Goal: Find specific page/section: Find specific page/section

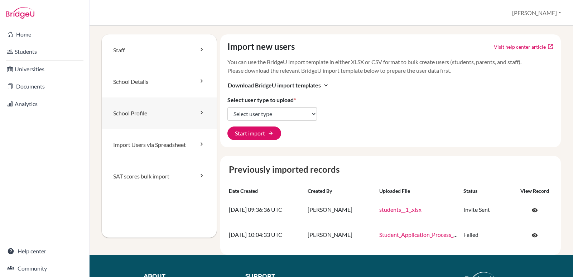
click at [198, 111] on icon at bounding box center [201, 112] width 7 height 7
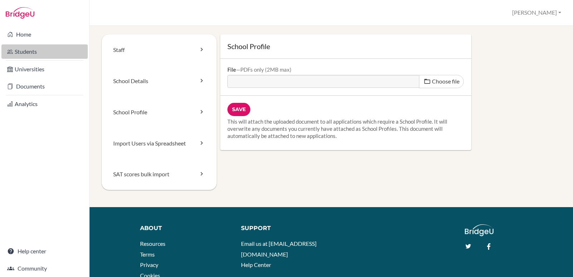
click at [25, 49] on link "Students" at bounding box center [44, 51] width 86 height 14
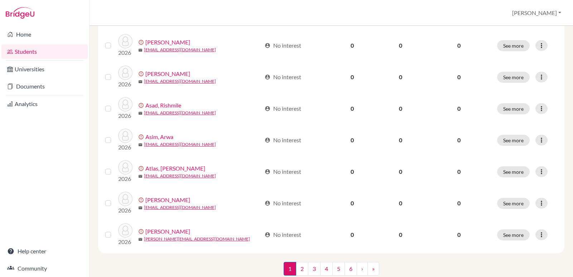
scroll to position [543, 0]
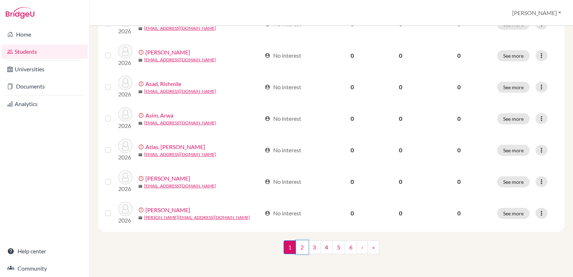
click at [298, 252] on link "2" at bounding box center [302, 247] width 13 height 14
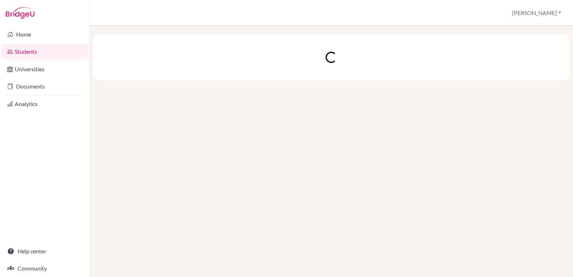
scroll to position [0, 0]
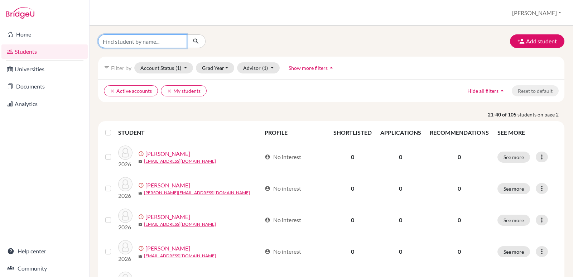
click at [162, 40] on input "Find student by name..." at bounding box center [142, 41] width 89 height 14
type input "aayan"
click button "submit" at bounding box center [196, 41] width 19 height 14
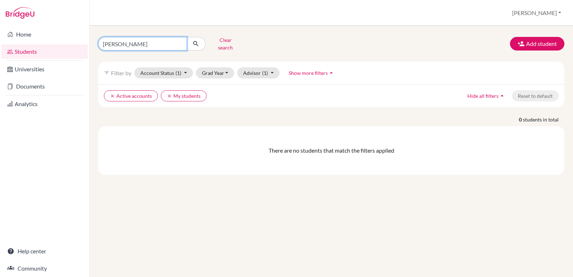
click at [180, 40] on input "aayan" at bounding box center [142, 44] width 89 height 14
type input "ali nadeem"
click button "submit" at bounding box center [196, 44] width 19 height 14
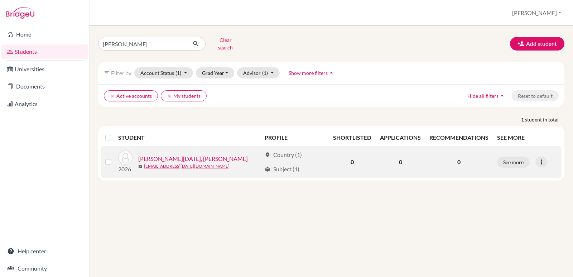
click at [175, 154] on link "[PERSON_NAME][DATE], [PERSON_NAME]" at bounding box center [193, 158] width 110 height 9
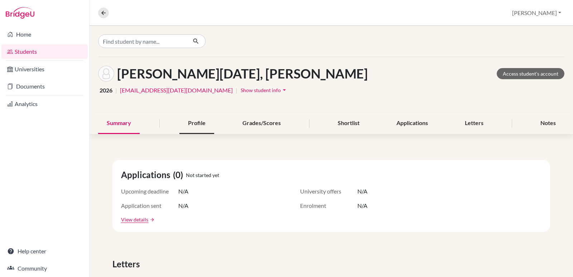
click at [197, 122] on div "Profile" at bounding box center [197, 123] width 35 height 21
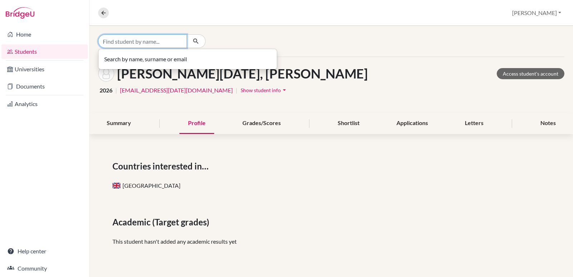
click at [164, 40] on input "Find student by name..." at bounding box center [142, 41] width 89 height 14
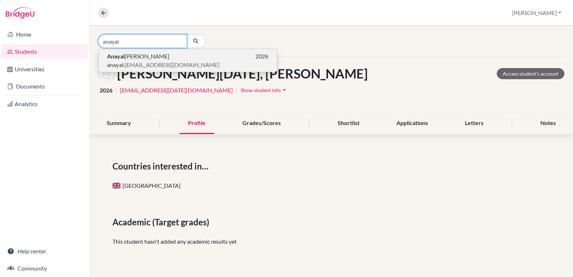
type input "anayal"
click at [149, 58] on p "Anayal Ahmed 2026" at bounding box center [187, 56] width 161 height 9
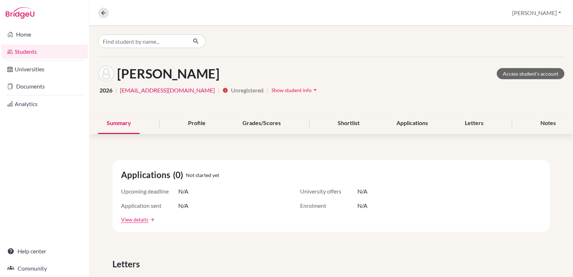
click at [149, 58] on div "Ahmed, Anayal Access student's account 2026 | anayal.ahmed.6873@headstart.edu.p…" at bounding box center [332, 85] width 484 height 56
click at [201, 125] on div "Profile" at bounding box center [197, 123] width 35 height 21
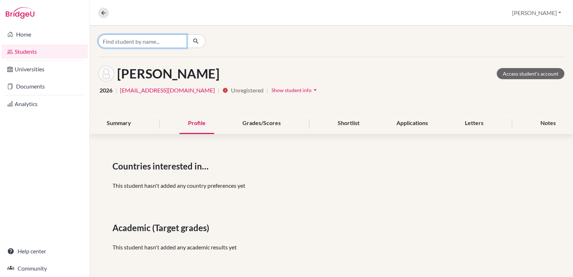
click at [144, 40] on input "Find student by name..." at bounding box center [142, 41] width 89 height 14
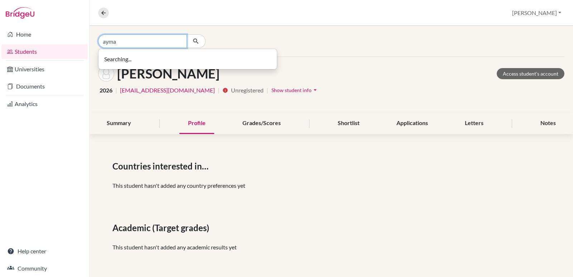
type input "ayma"
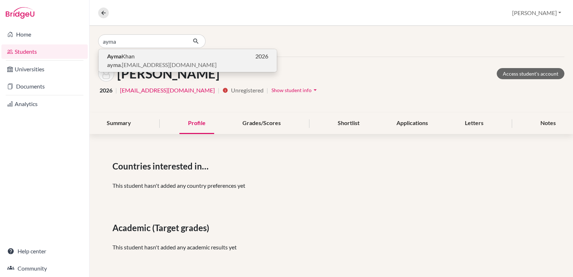
click at [141, 59] on p "Ayma Khan 2026" at bounding box center [187, 56] width 161 height 9
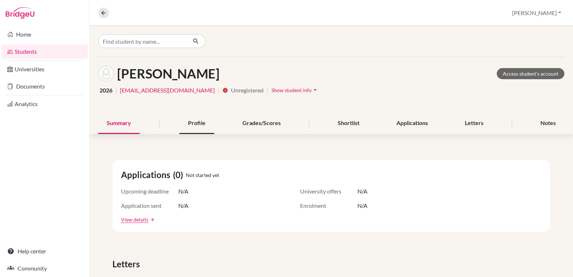
click at [190, 125] on div "Profile" at bounding box center [197, 123] width 35 height 21
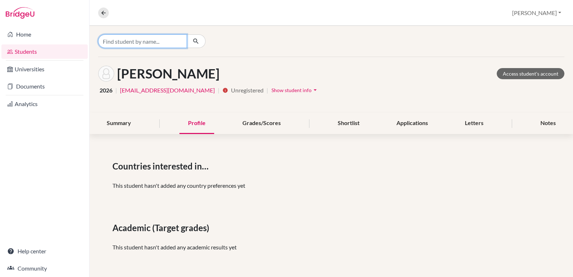
click at [146, 36] on input "Find student by name..." at bounding box center [142, 41] width 89 height 14
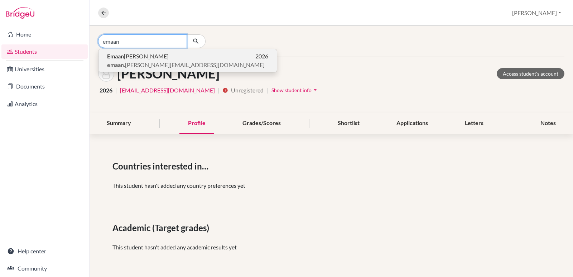
type input "emaan"
click at [158, 51] on button "Emaan Rizwan 2026 emaan .rizwan.5699@headstart.edu.pk" at bounding box center [188, 60] width 178 height 23
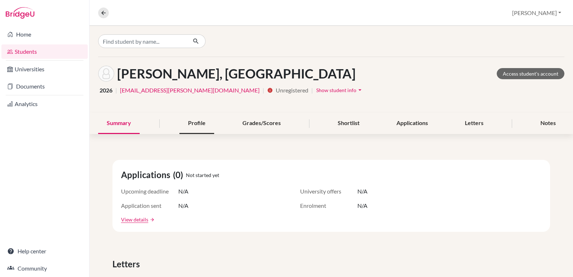
click at [197, 122] on div "Profile" at bounding box center [197, 123] width 35 height 21
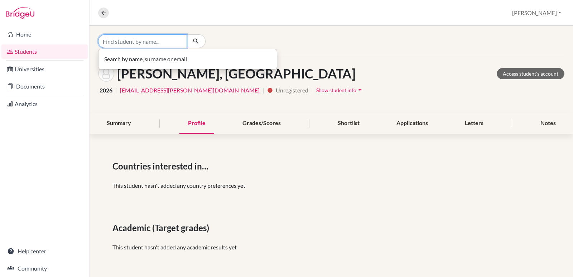
click at [159, 41] on input "Find student by name..." at bounding box center [142, 41] width 89 height 14
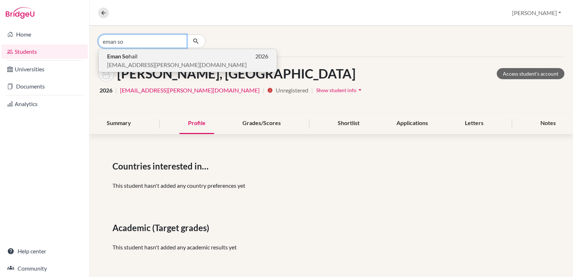
type input "eman so"
click at [149, 62] on span "eman.sohail.15838@headstart.edu.pk" at bounding box center [177, 65] width 140 height 9
